Goal: Task Accomplishment & Management: Use online tool/utility

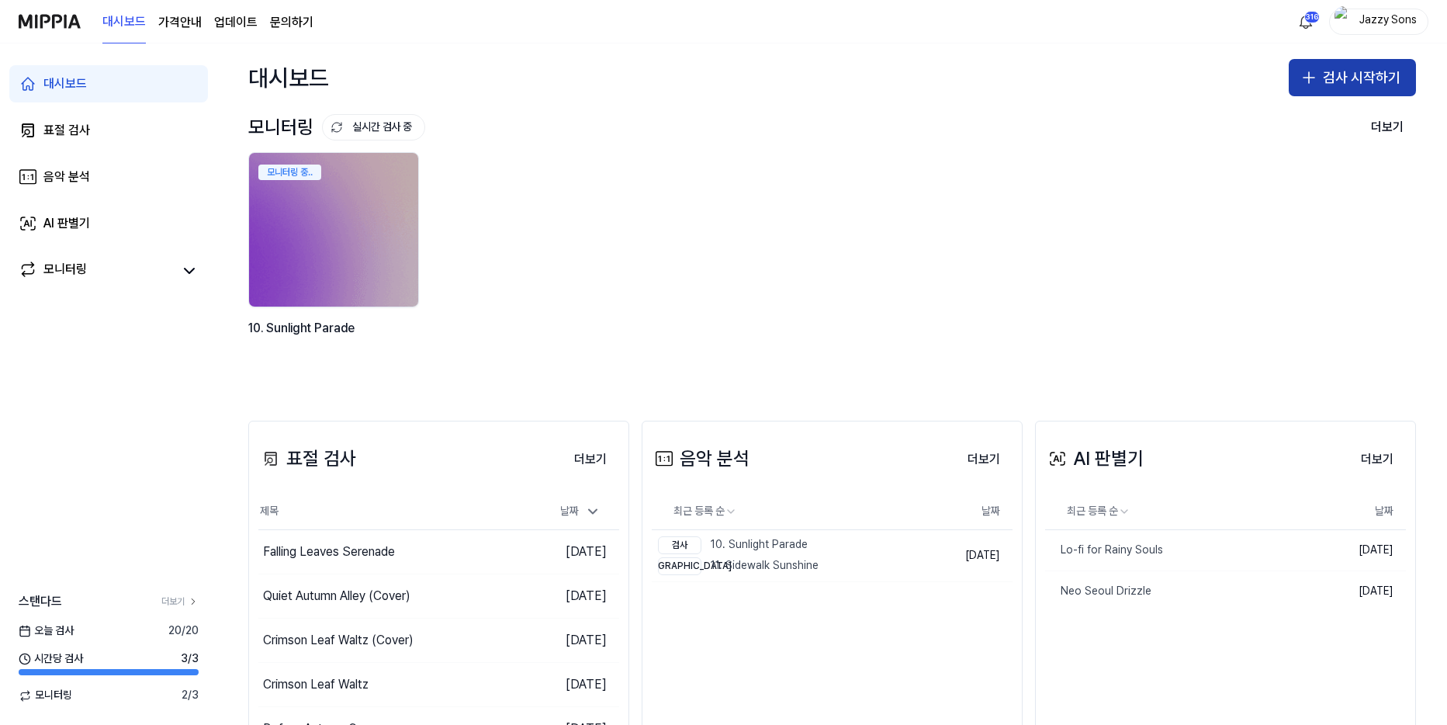
click at [1299, 79] on icon "button" at bounding box center [1308, 77] width 19 height 19
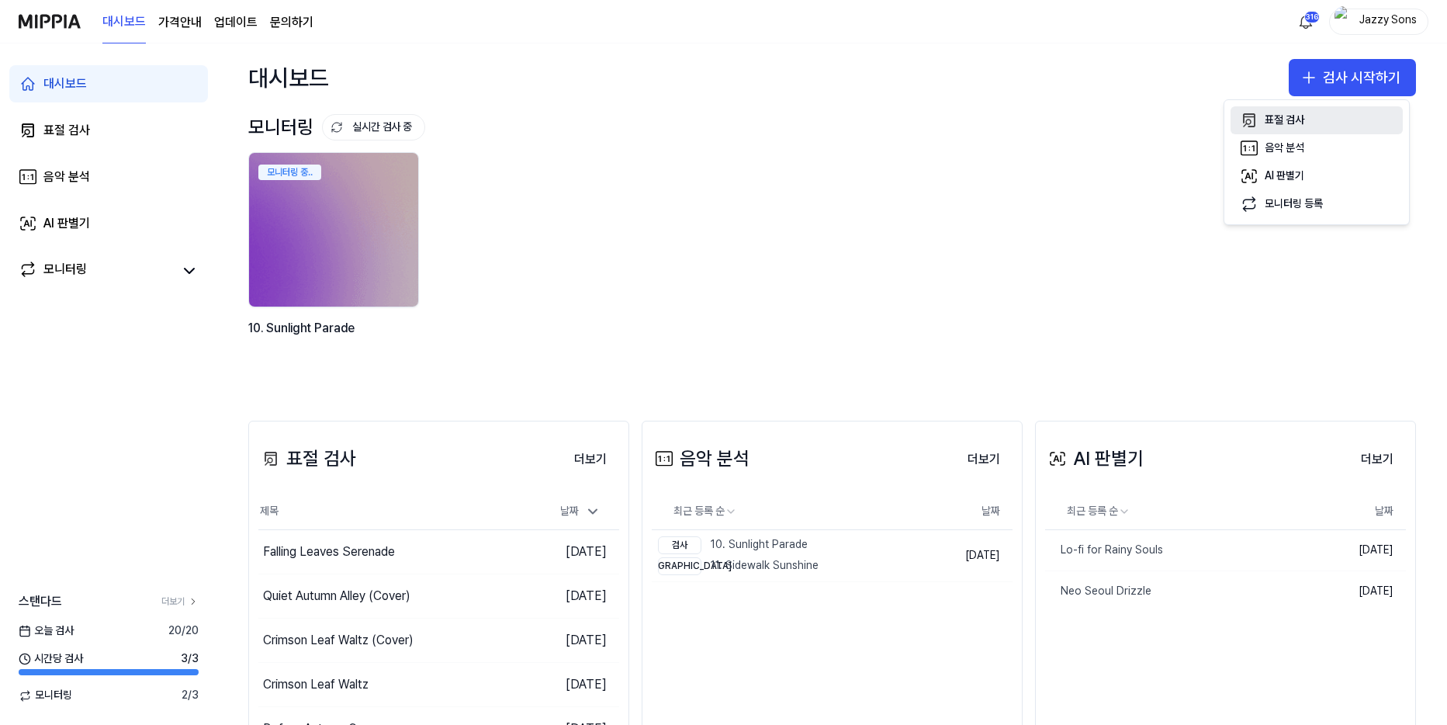
click at [1284, 118] on div "표절 검사" at bounding box center [1285, 120] width 40 height 16
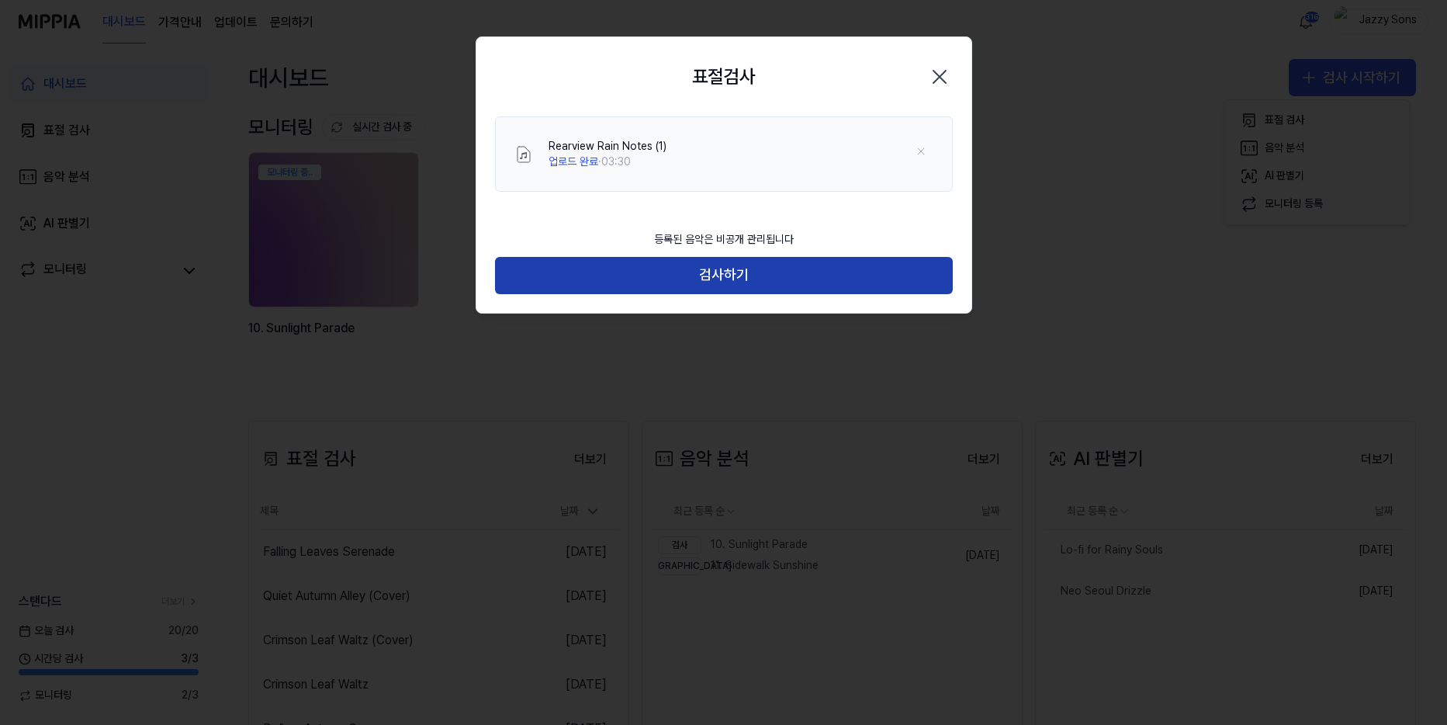
click at [751, 285] on button "검사하기" at bounding box center [724, 275] width 458 height 37
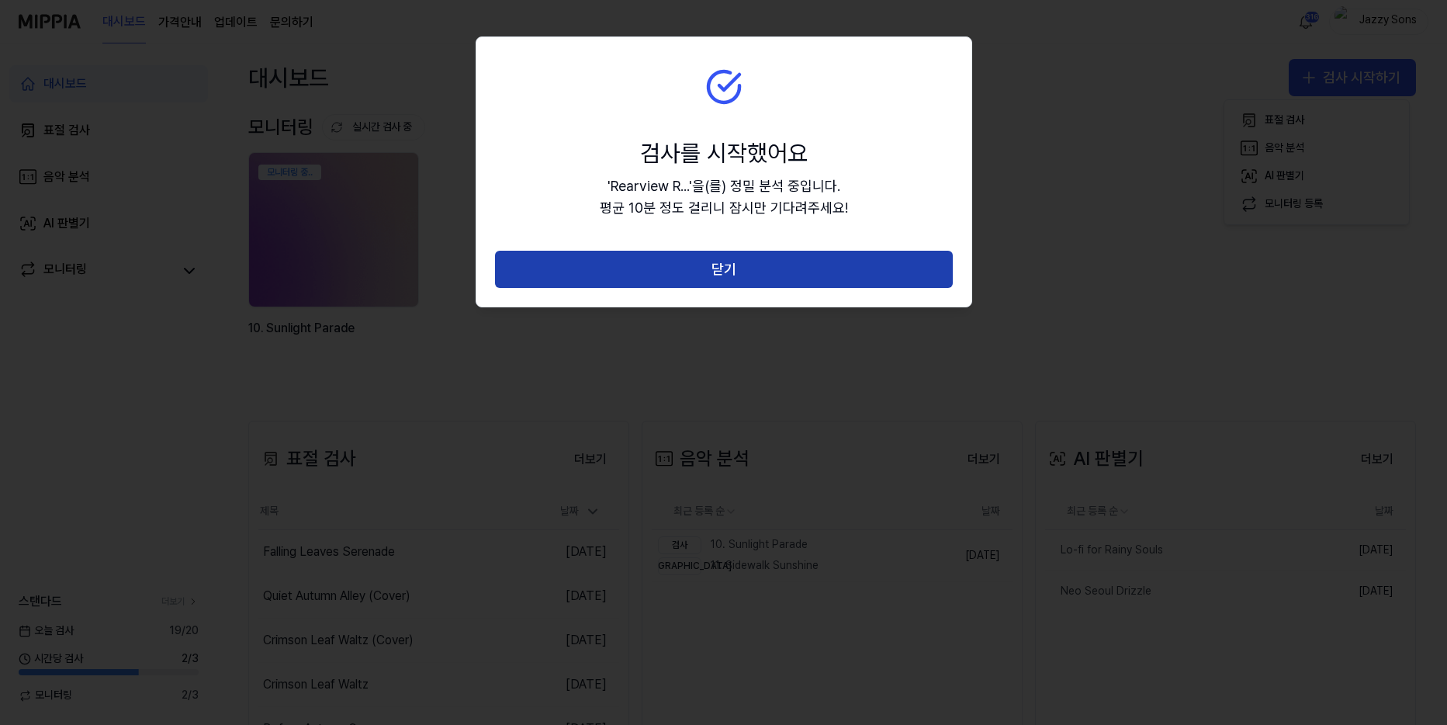
click at [764, 272] on button "닫기" at bounding box center [724, 269] width 458 height 37
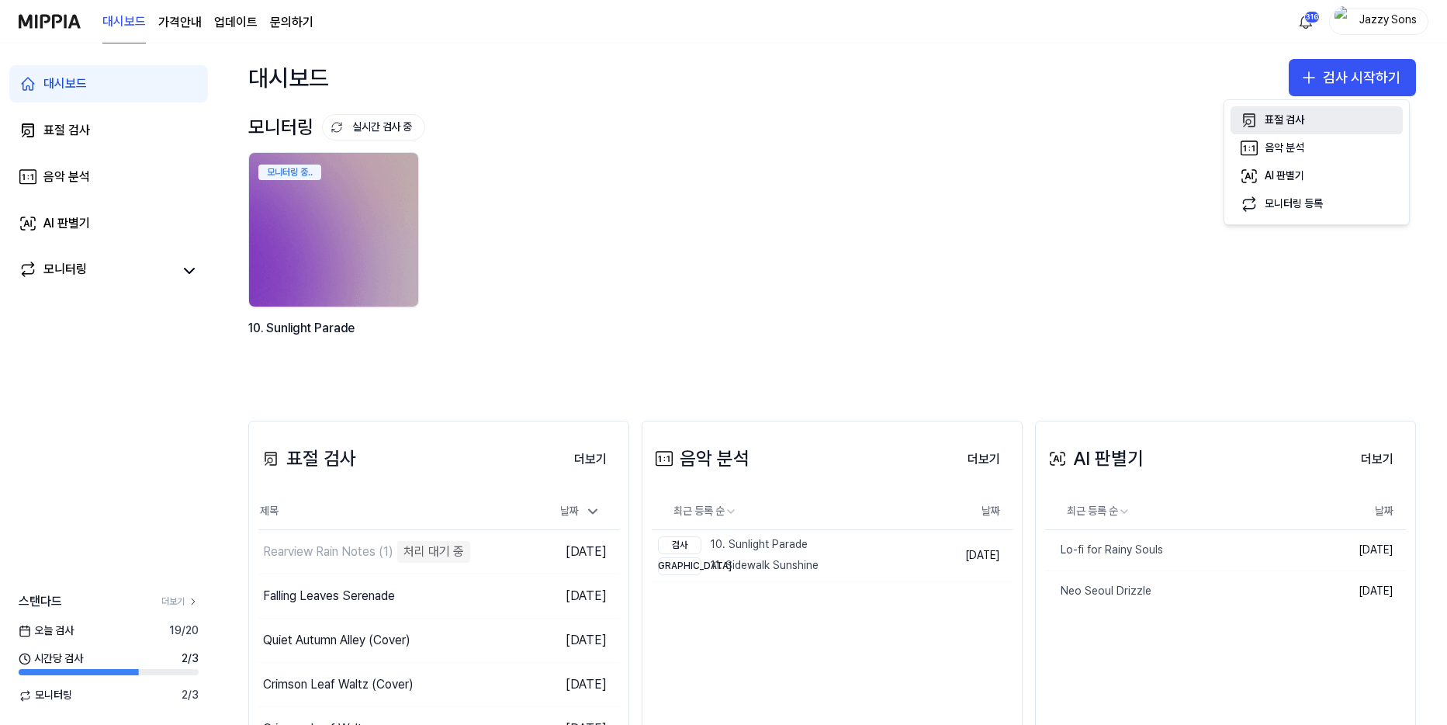
click at [1327, 120] on button "표절 검사" at bounding box center [1316, 120] width 172 height 28
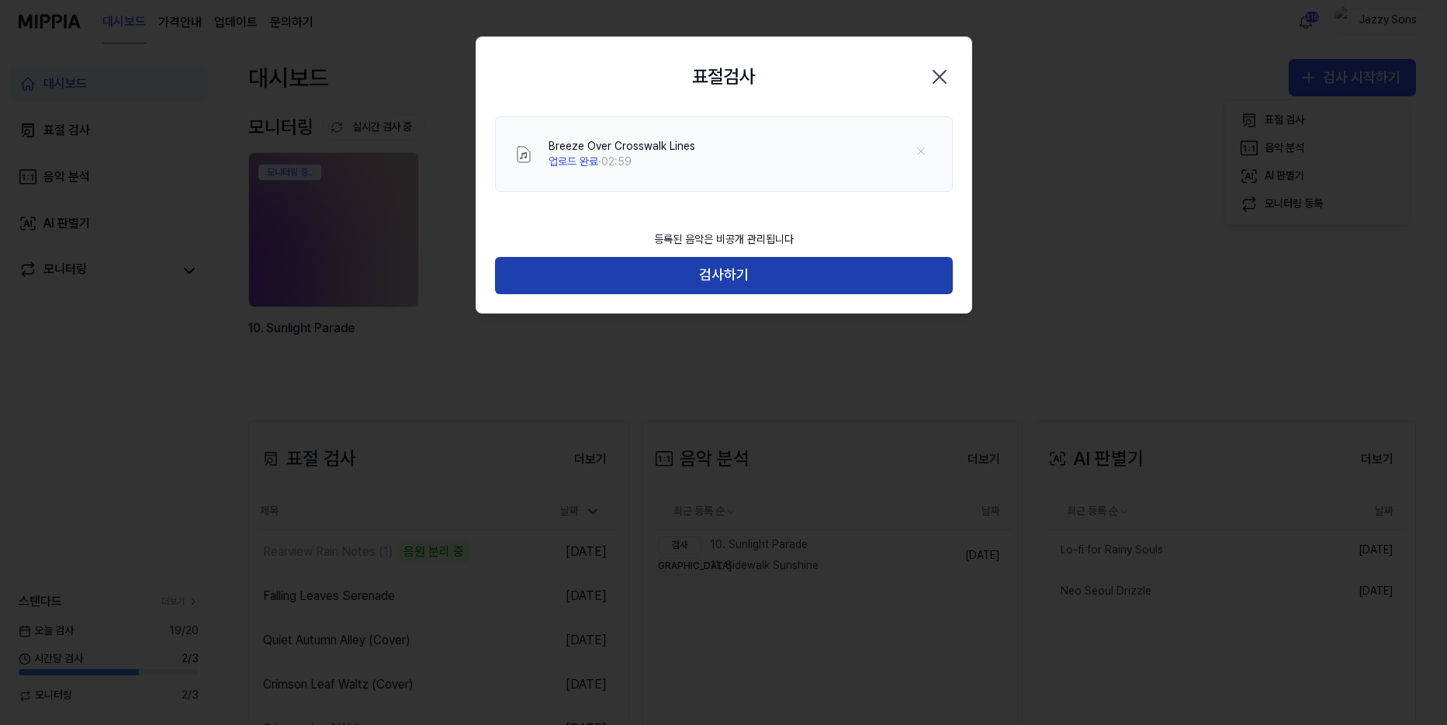
click at [758, 273] on button "검사하기" at bounding box center [724, 275] width 458 height 37
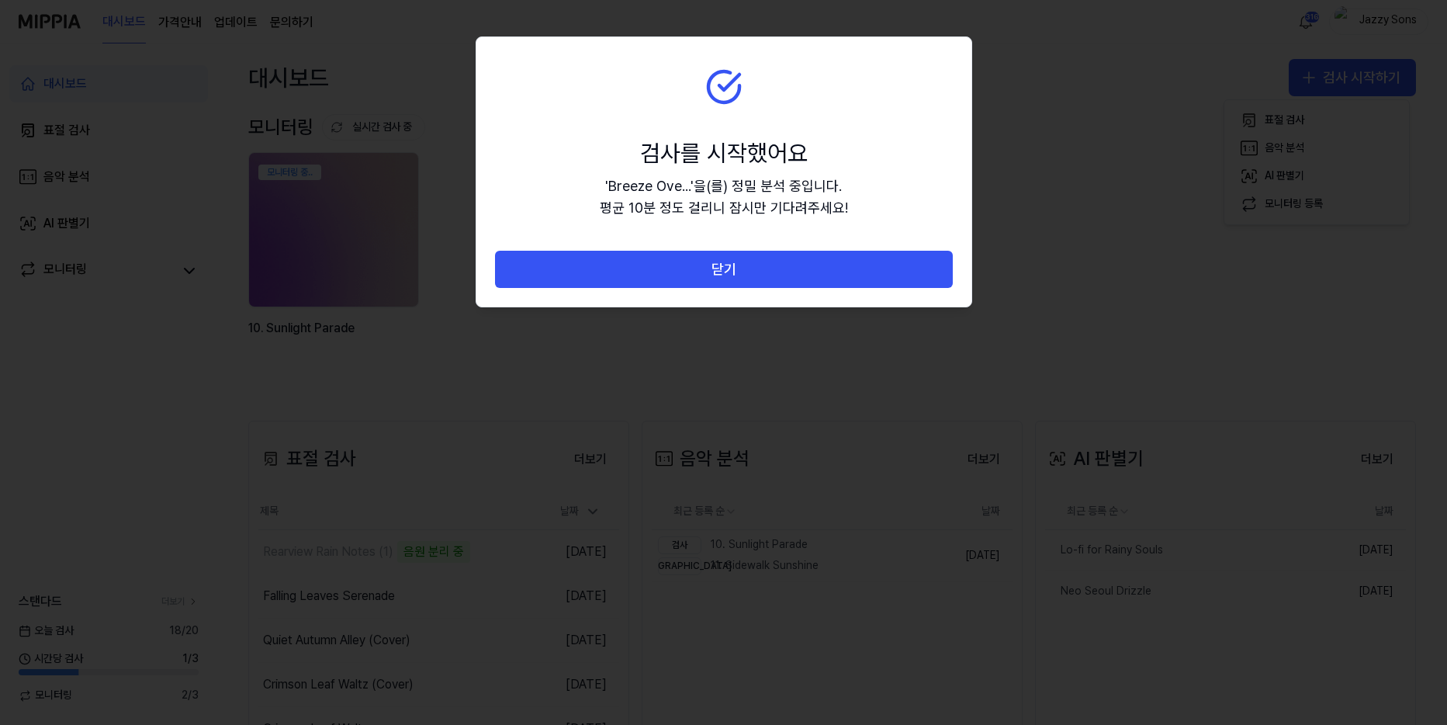
click at [758, 273] on button "닫기" at bounding box center [724, 269] width 458 height 37
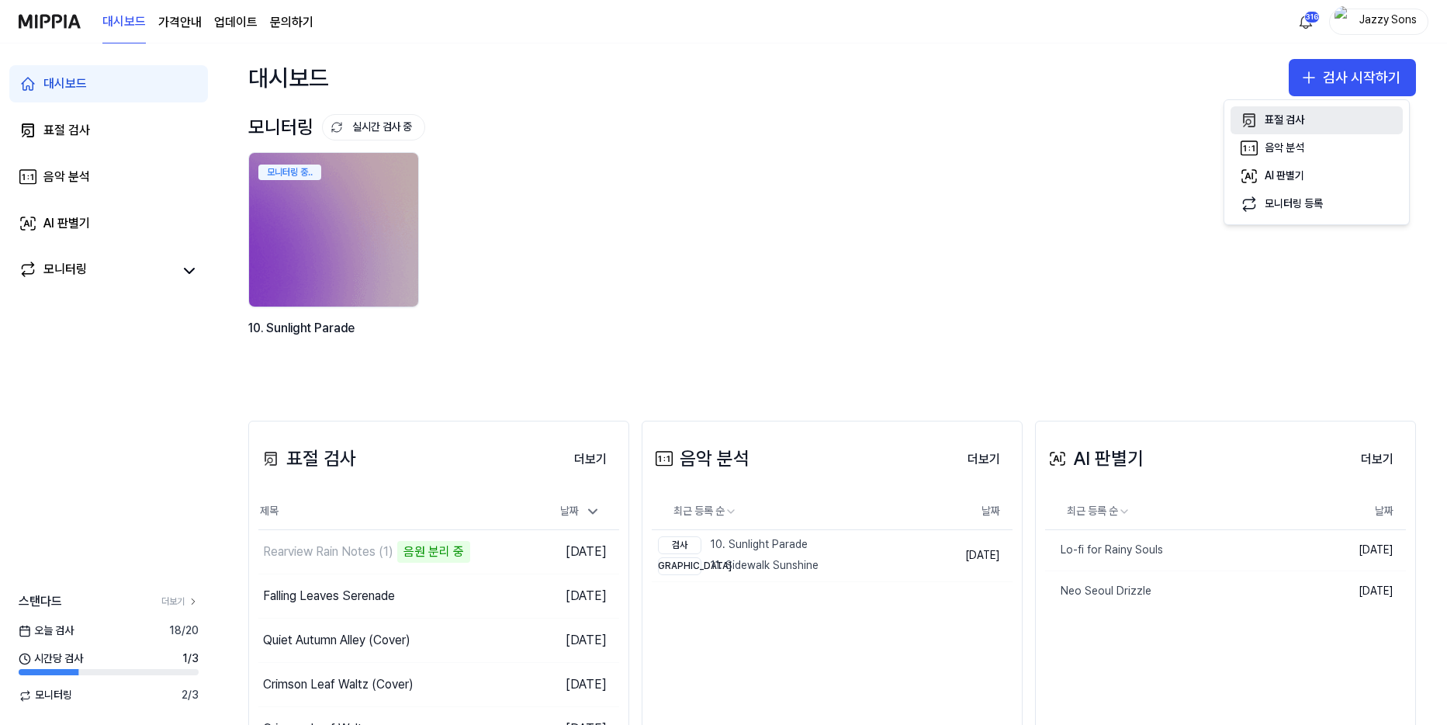
click at [1299, 106] on button "표절 검사" at bounding box center [1316, 120] width 172 height 28
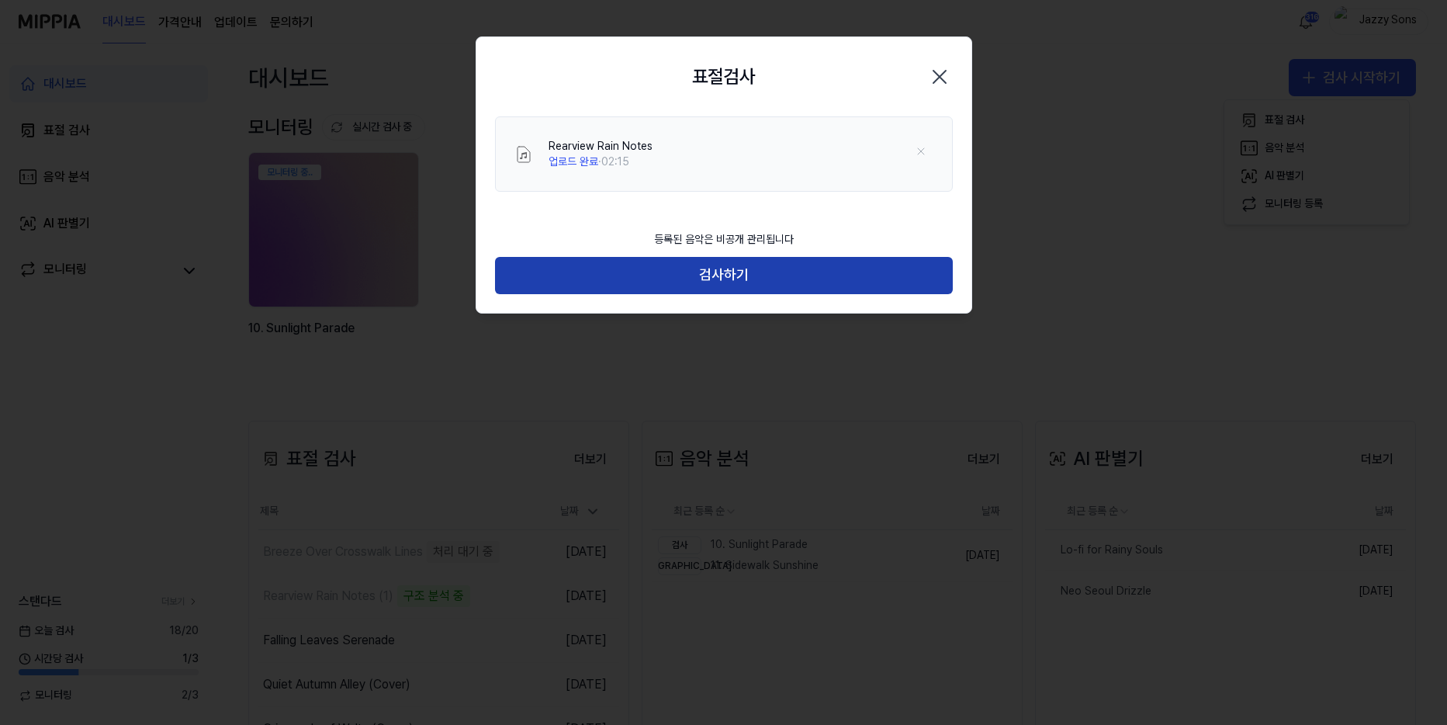
click at [799, 268] on button "검사하기" at bounding box center [724, 275] width 458 height 37
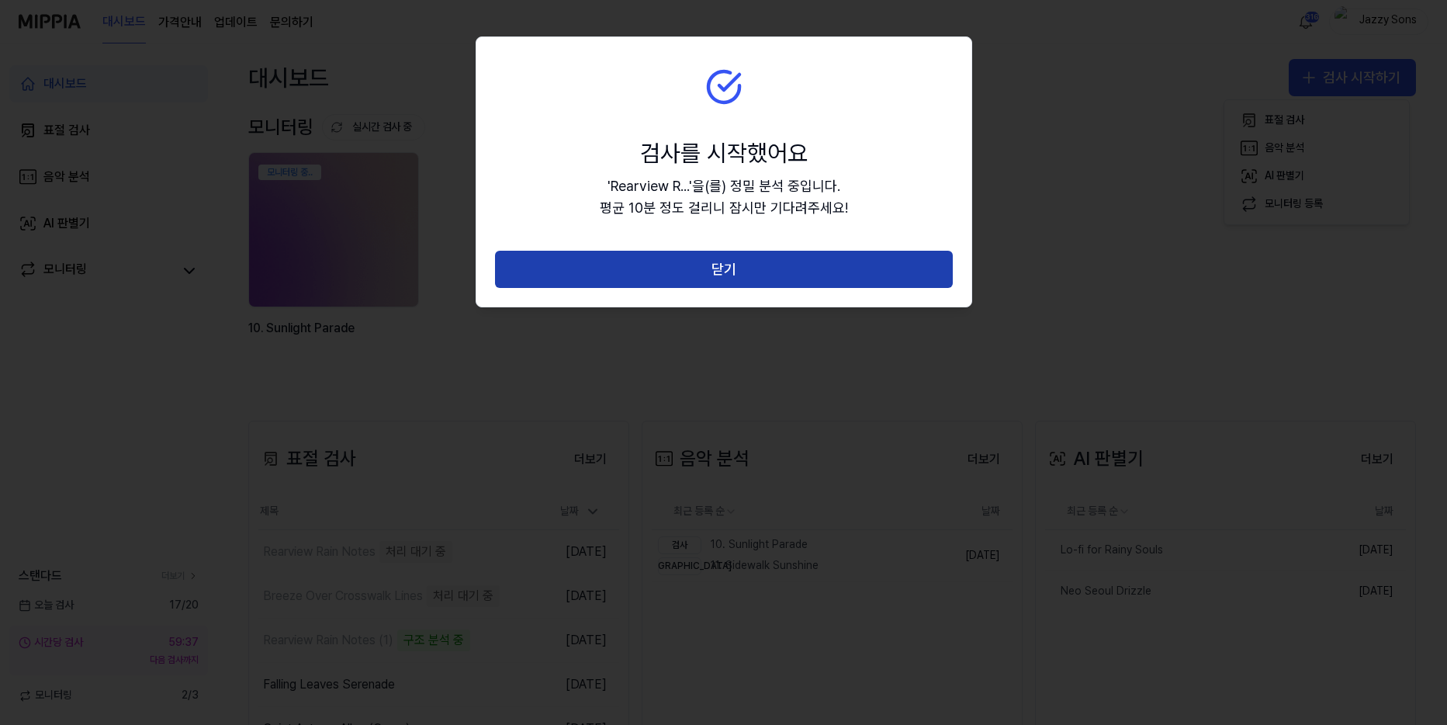
click at [734, 269] on button "닫기" at bounding box center [724, 269] width 458 height 37
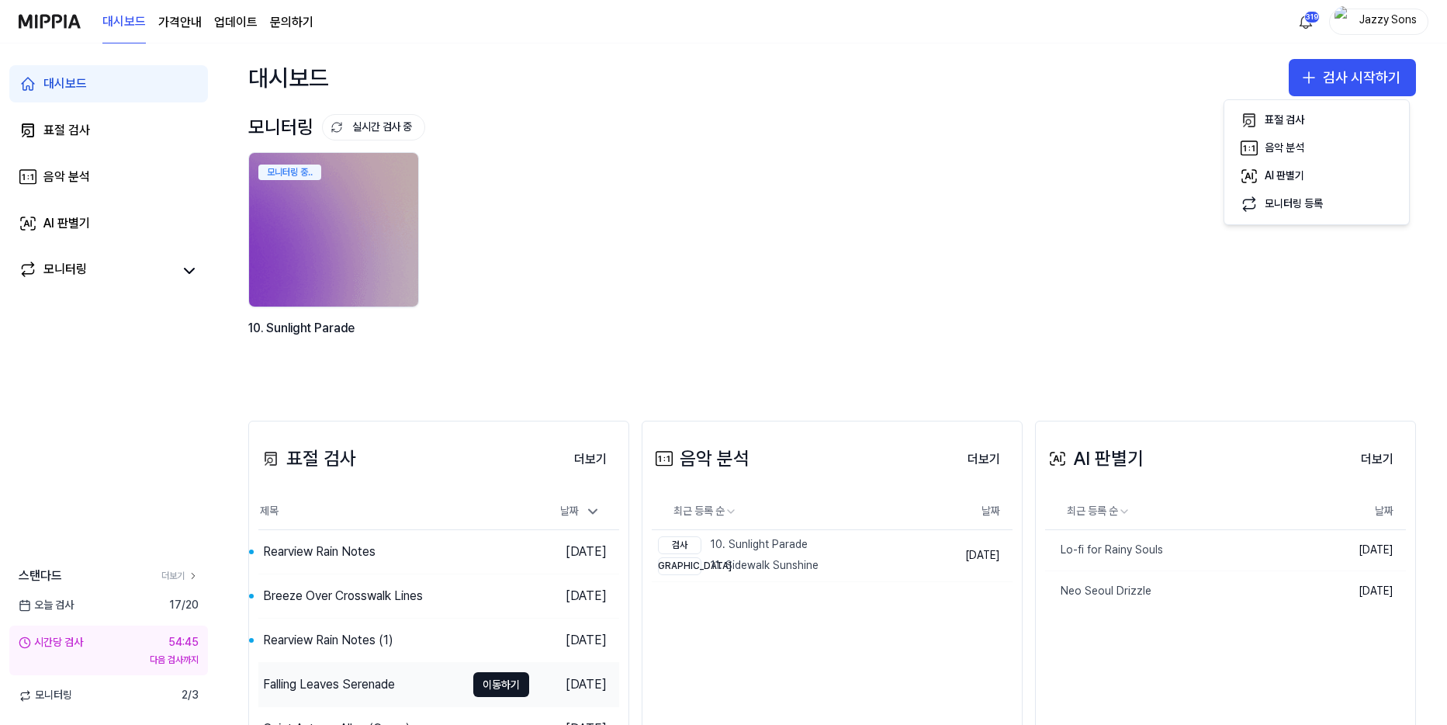
click at [407, 679] on div "Falling Leaves Serenade" at bounding box center [361, 684] width 207 height 43
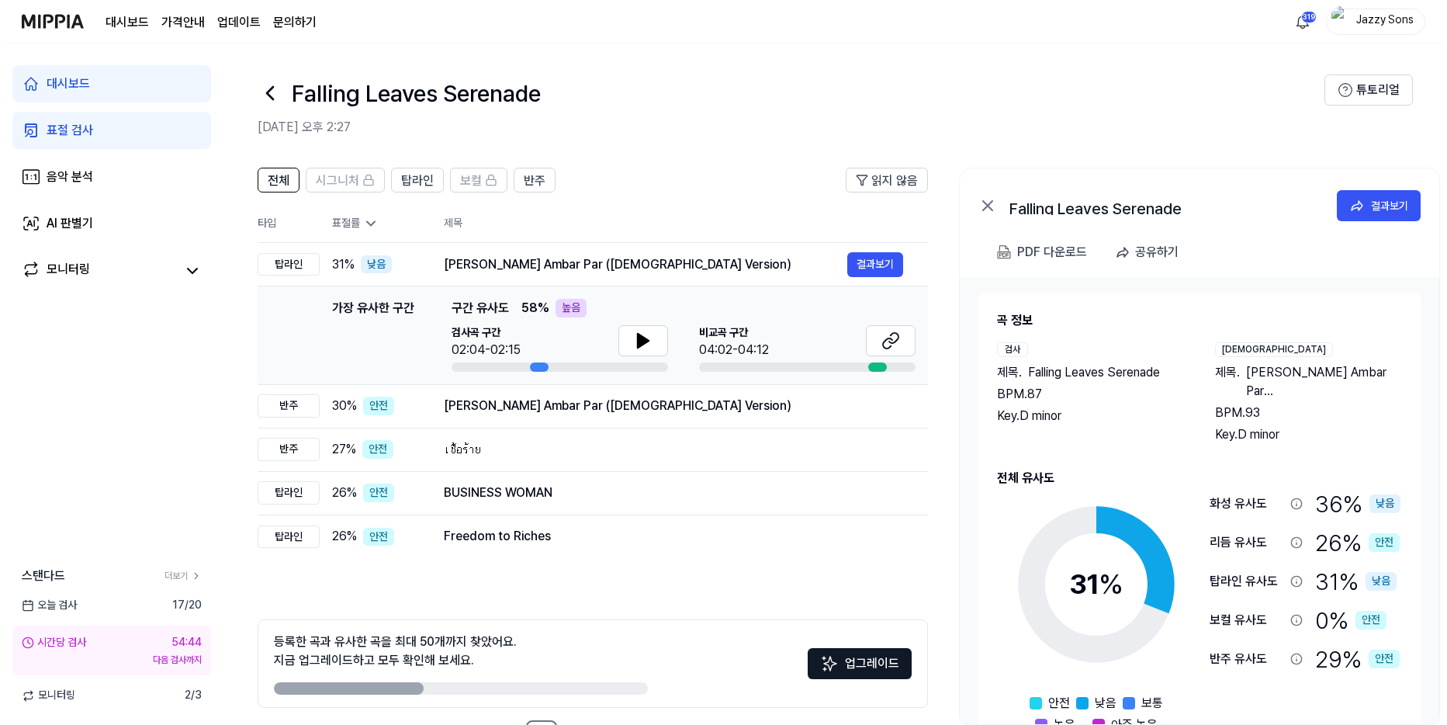
scroll to position [0, 2]
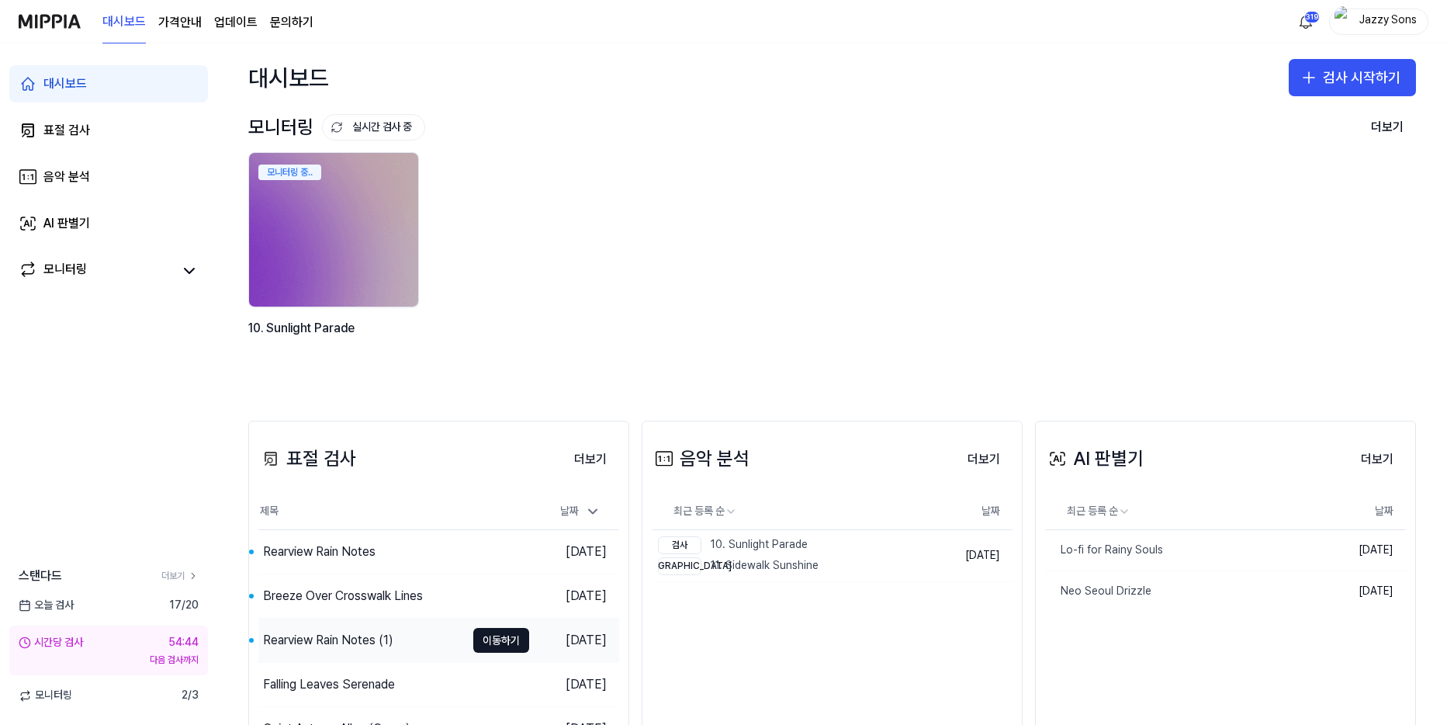
click at [360, 625] on div "Rearview Rain Notes (1)" at bounding box center [361, 639] width 207 height 43
click at [346, 587] on div "Breeze Over Crosswalk Lines" at bounding box center [343, 596] width 160 height 19
click at [368, 559] on div "Rearview Rain Notes" at bounding box center [319, 551] width 112 height 19
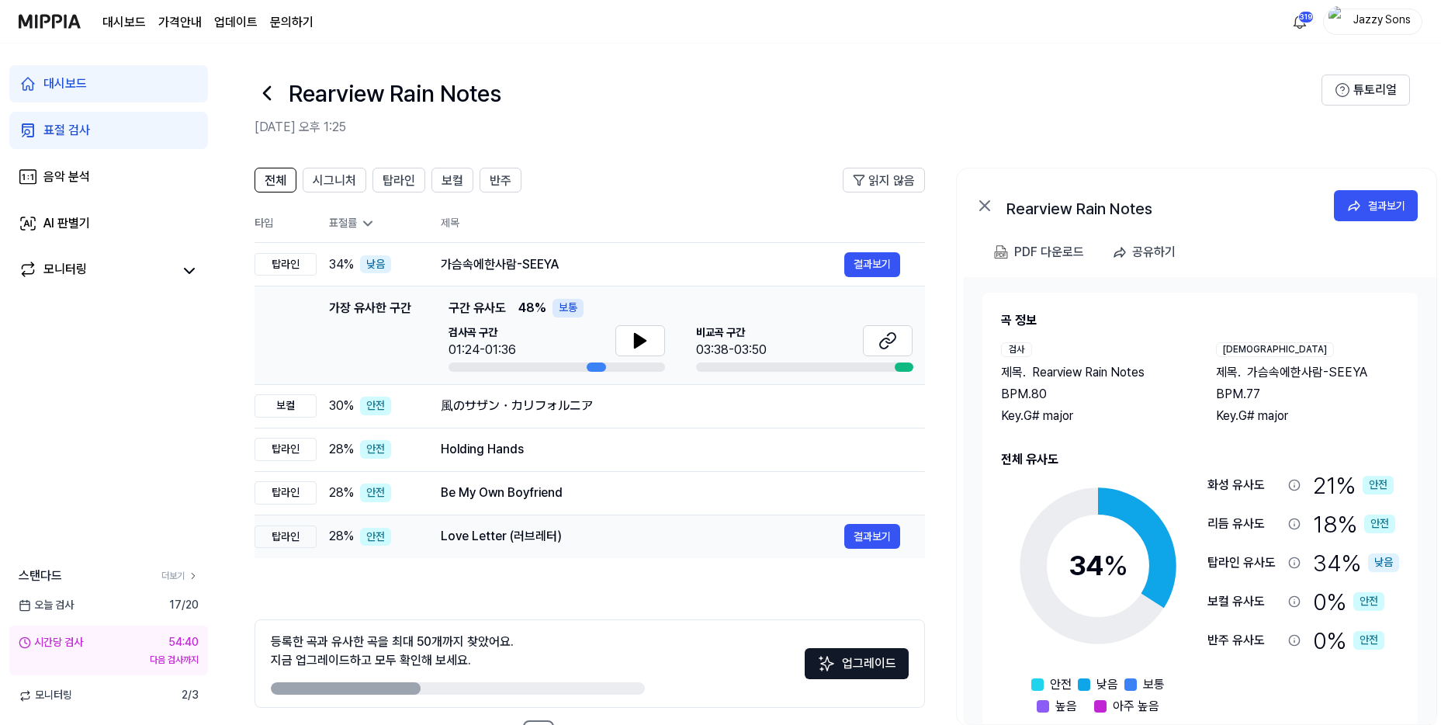
drag, startPoint x: 363, startPoint y: 572, endPoint x: 339, endPoint y: 556, distance: 28.6
